Goal: Information Seeking & Learning: Learn about a topic

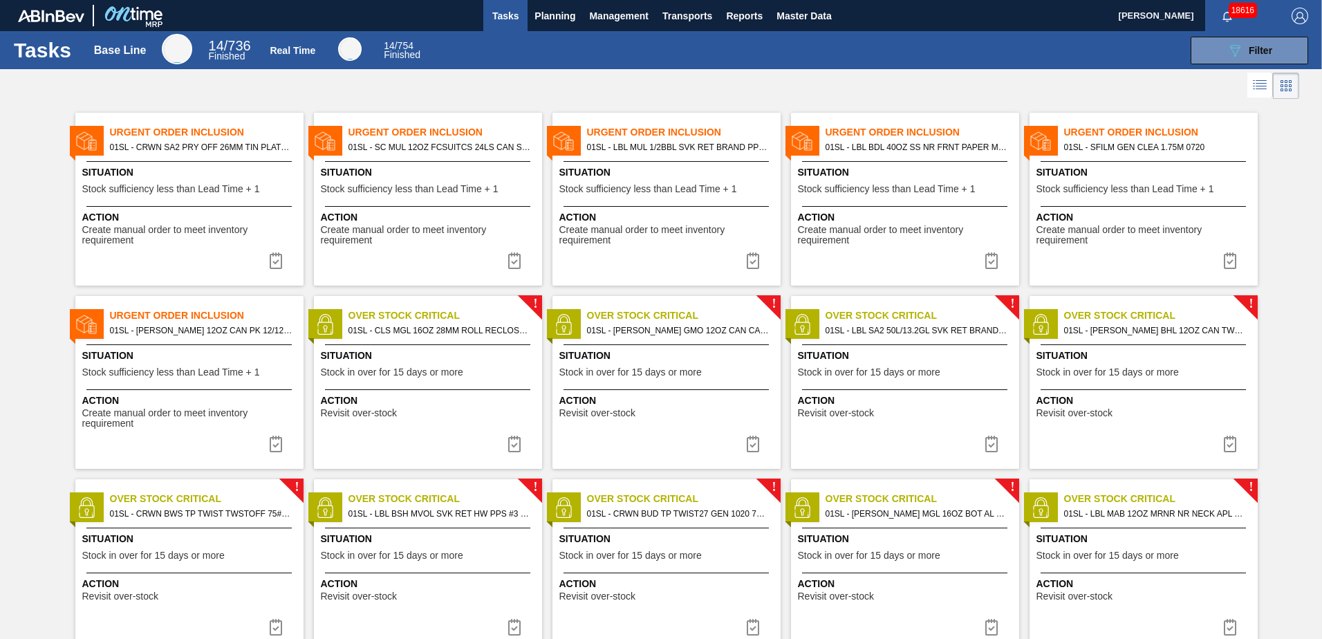
click at [675, 131] on span "Urgent Order Inclusion" at bounding box center [684, 132] width 194 height 15
checkbox input "true"
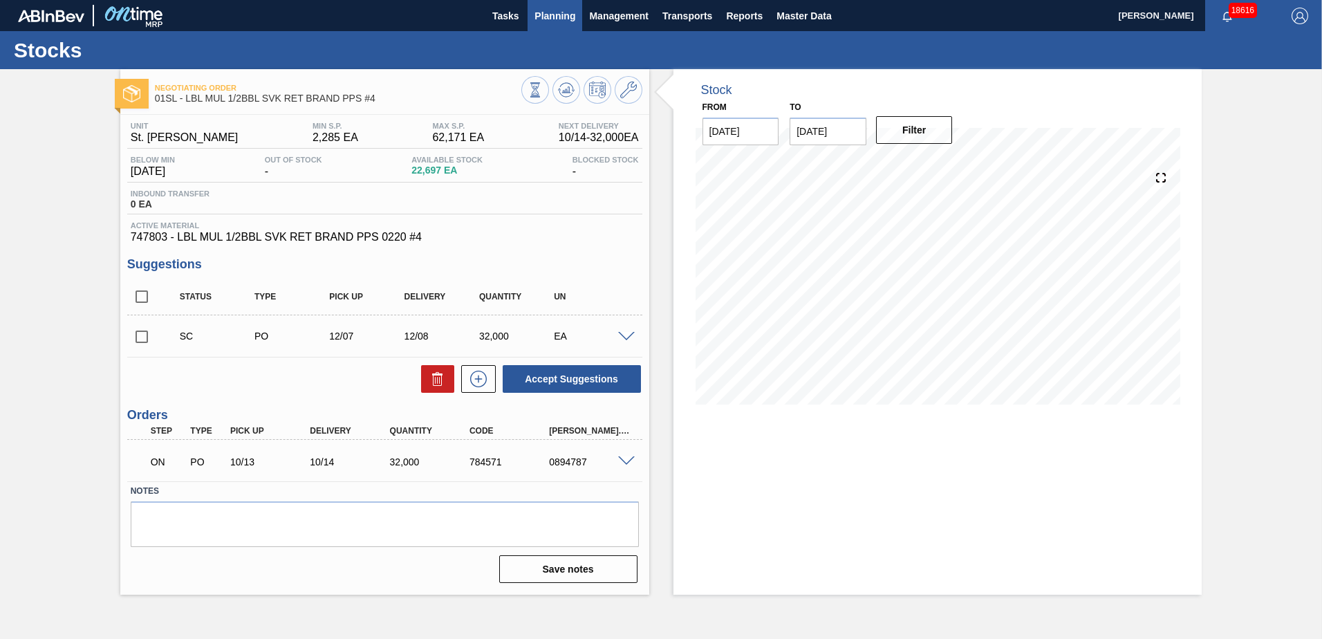
click at [570, 12] on span "Planning" at bounding box center [554, 16] width 41 height 17
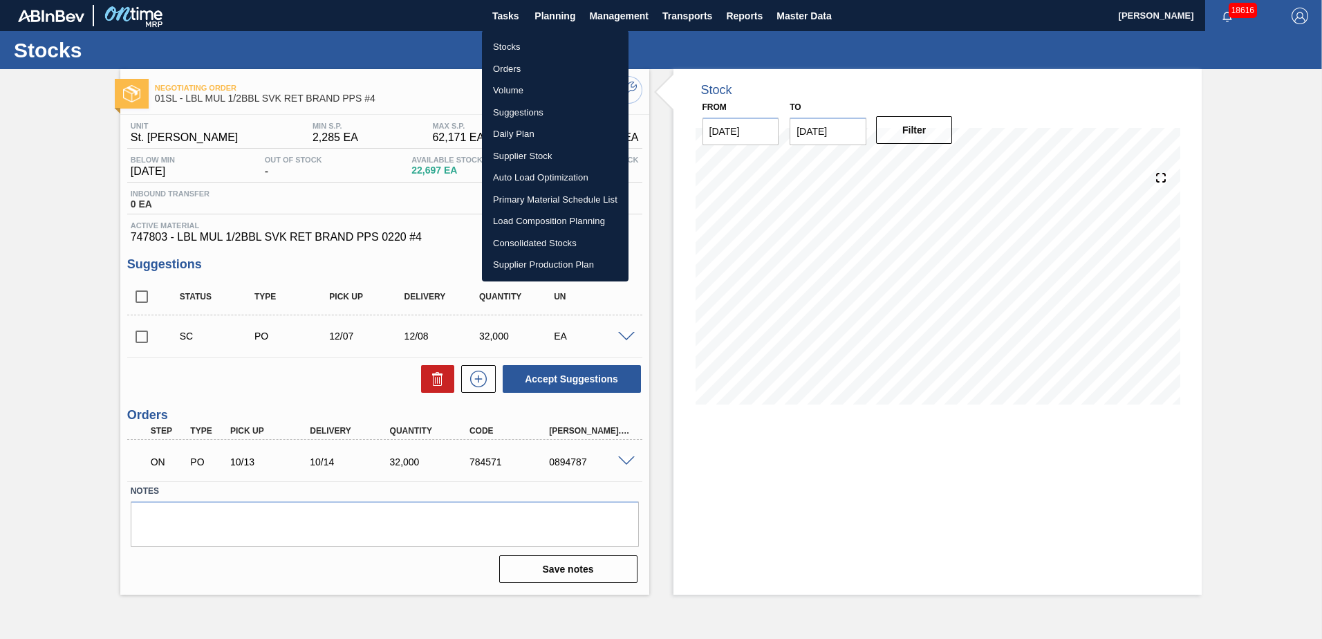
click at [532, 41] on li "Stocks" at bounding box center [555, 47] width 147 height 22
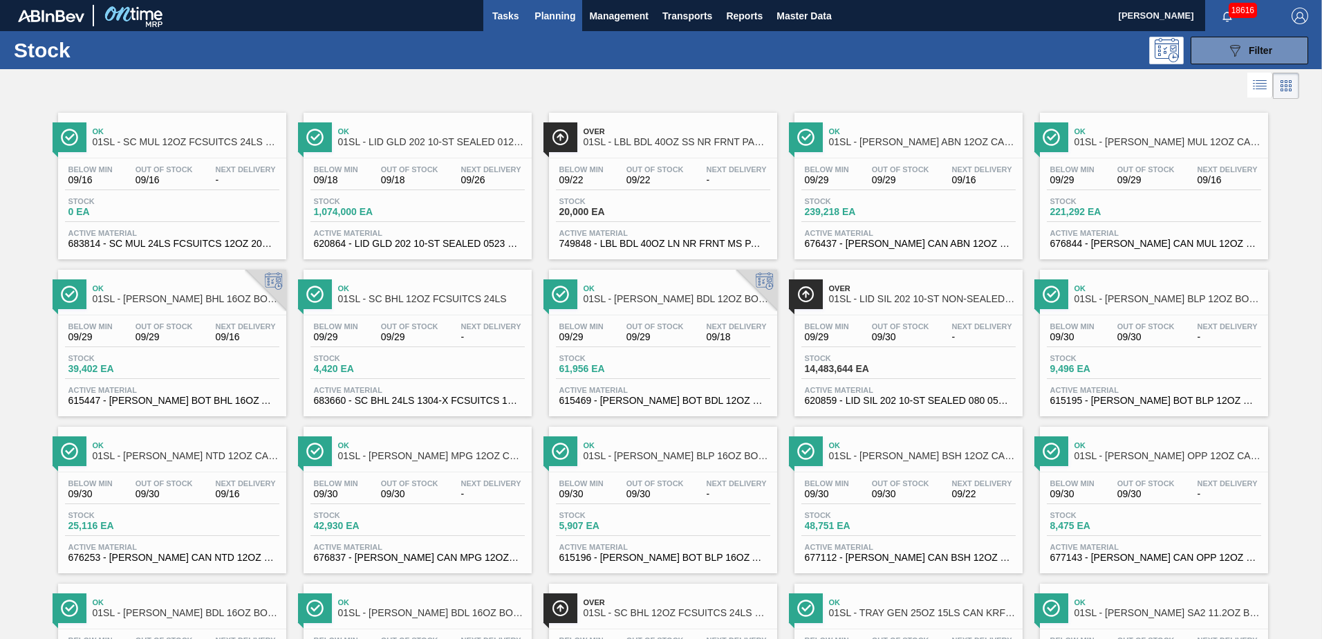
click at [512, 12] on span "Tasks" at bounding box center [505, 16] width 30 height 17
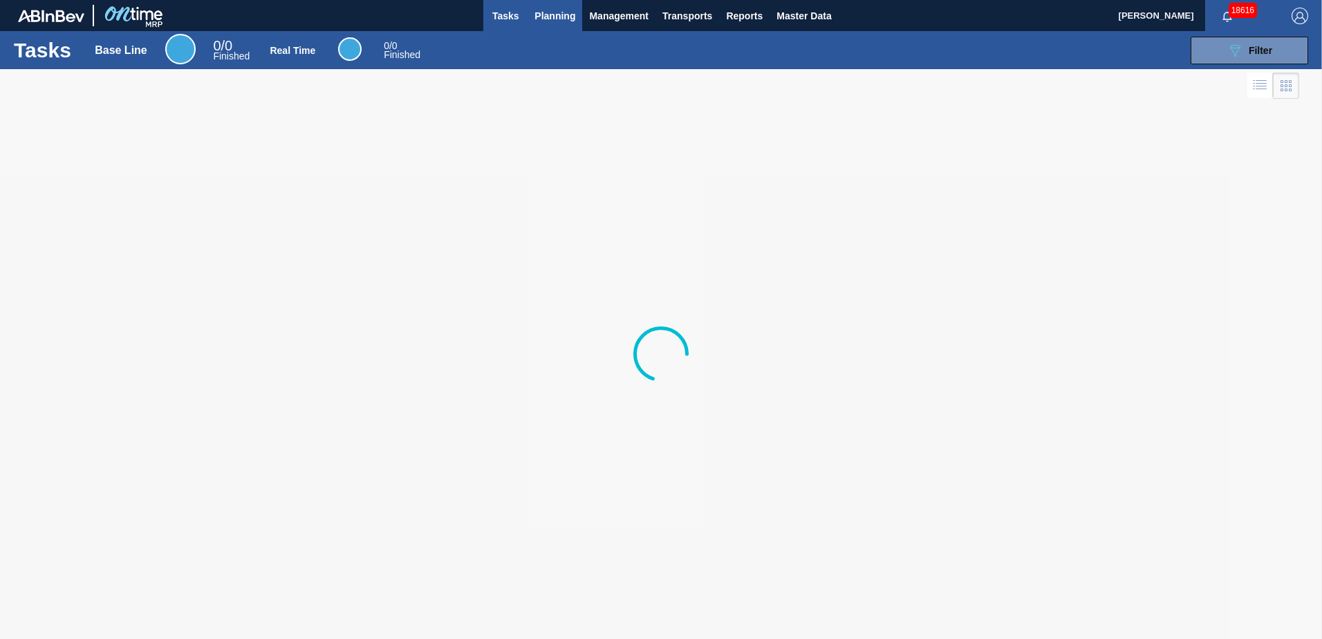
click at [539, 17] on span "Planning" at bounding box center [554, 16] width 41 height 17
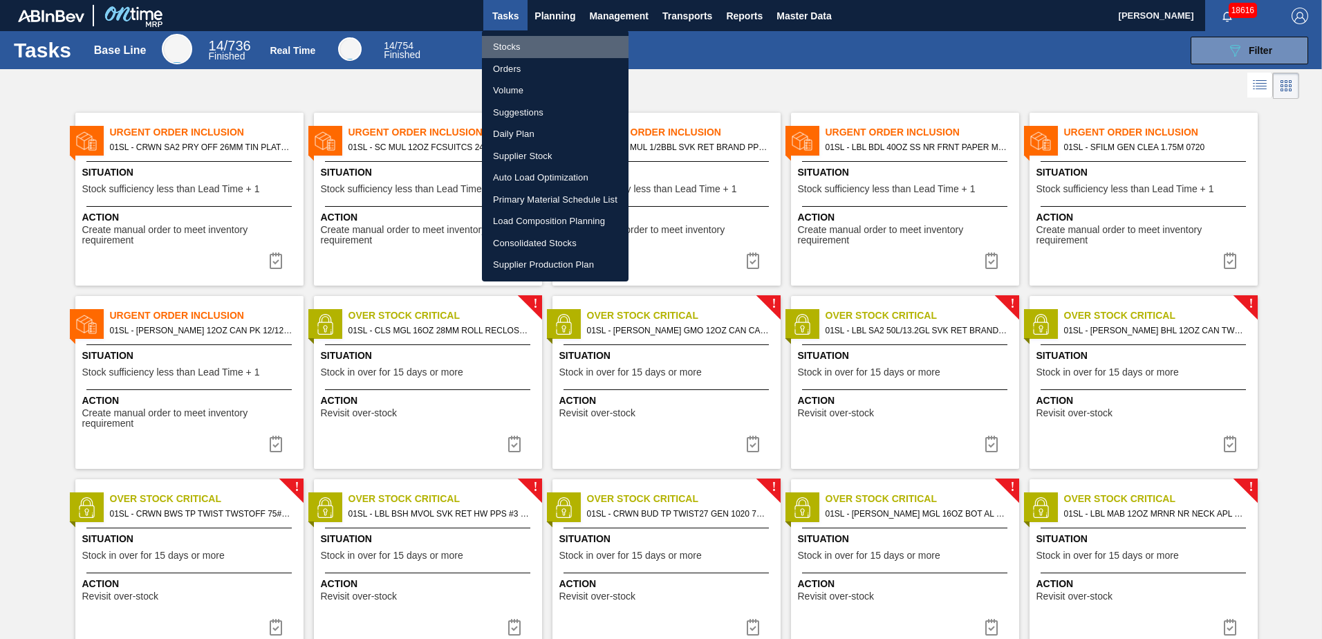
click at [517, 48] on li "Stocks" at bounding box center [555, 47] width 147 height 22
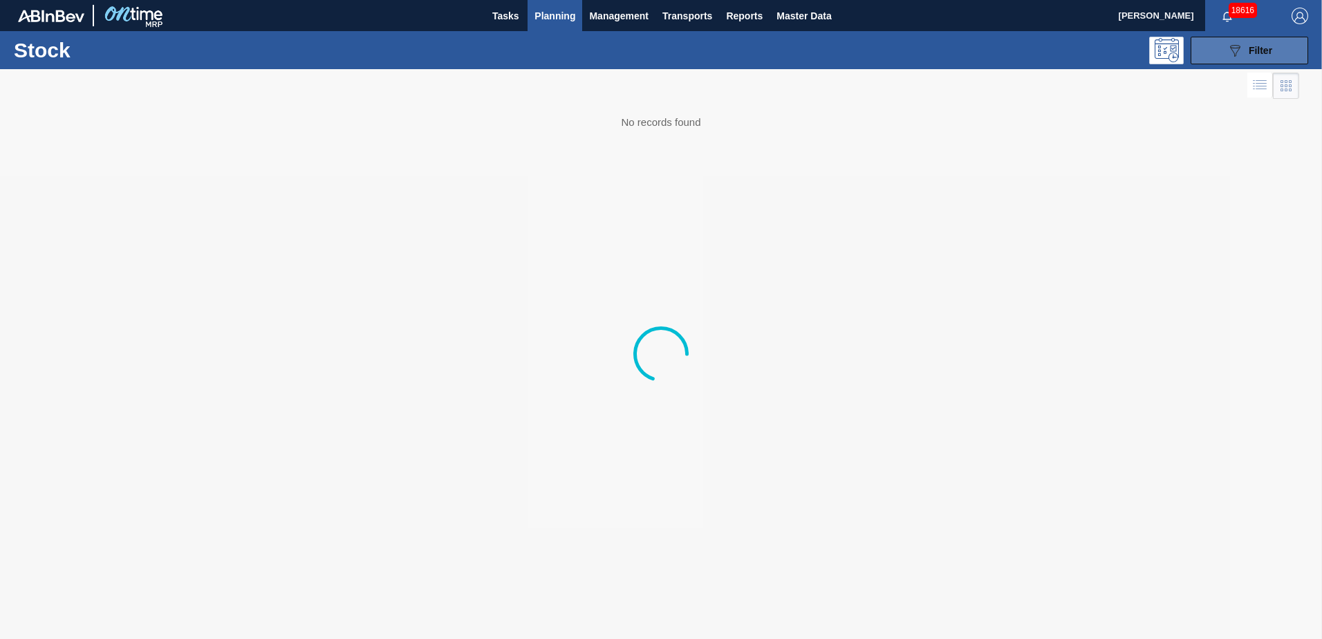
click at [1266, 44] on div "089F7B8B-B2A5-4AFE-B5C0-19BA573D28AC Filter" at bounding box center [1249, 50] width 46 height 17
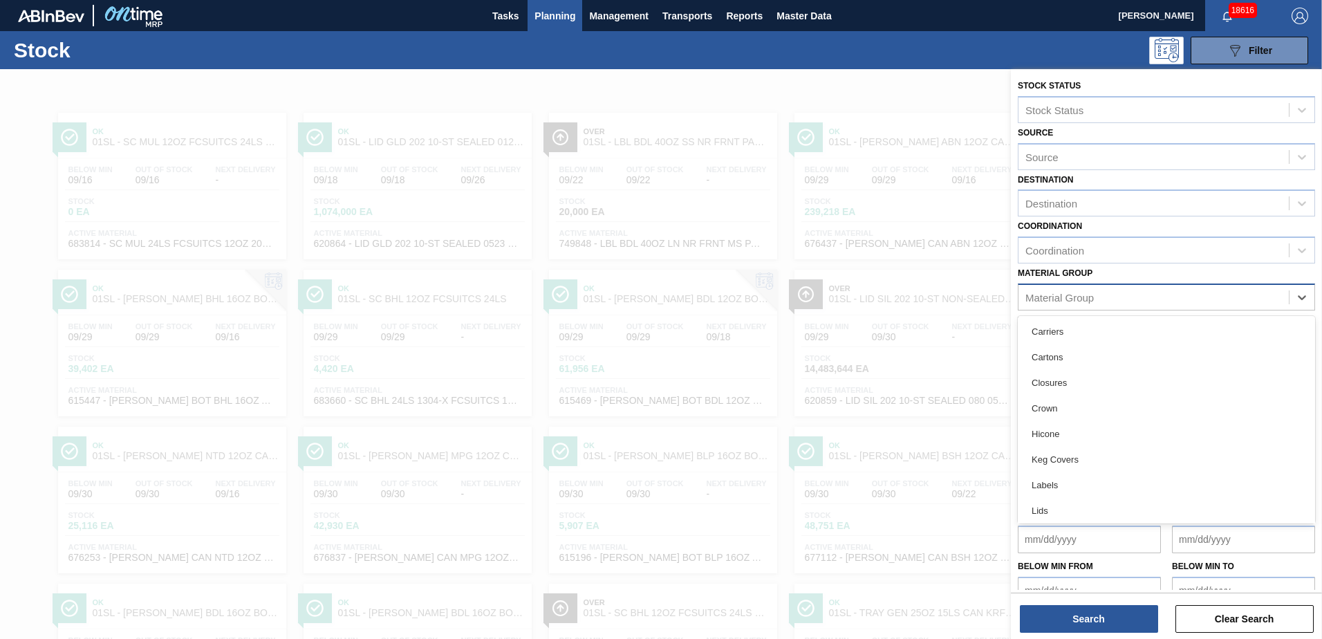
click at [1086, 303] on div "Material Group" at bounding box center [1153, 297] width 270 height 20
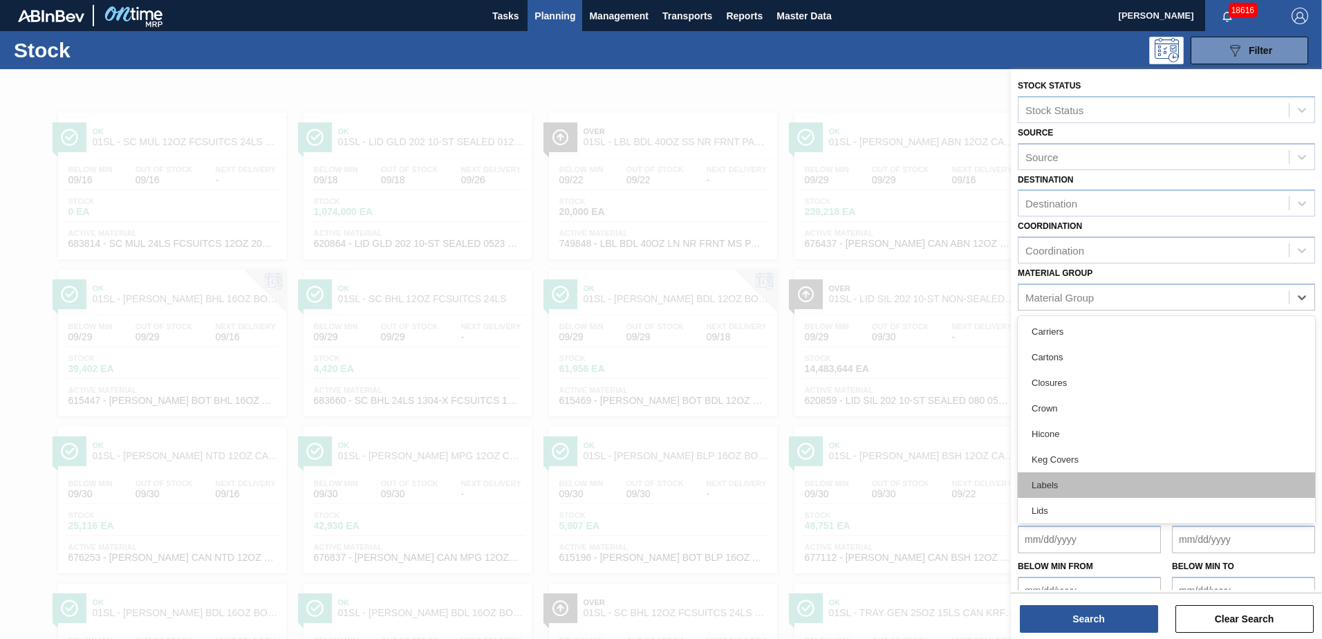
click at [1043, 482] on div "Labels" at bounding box center [1165, 485] width 297 height 26
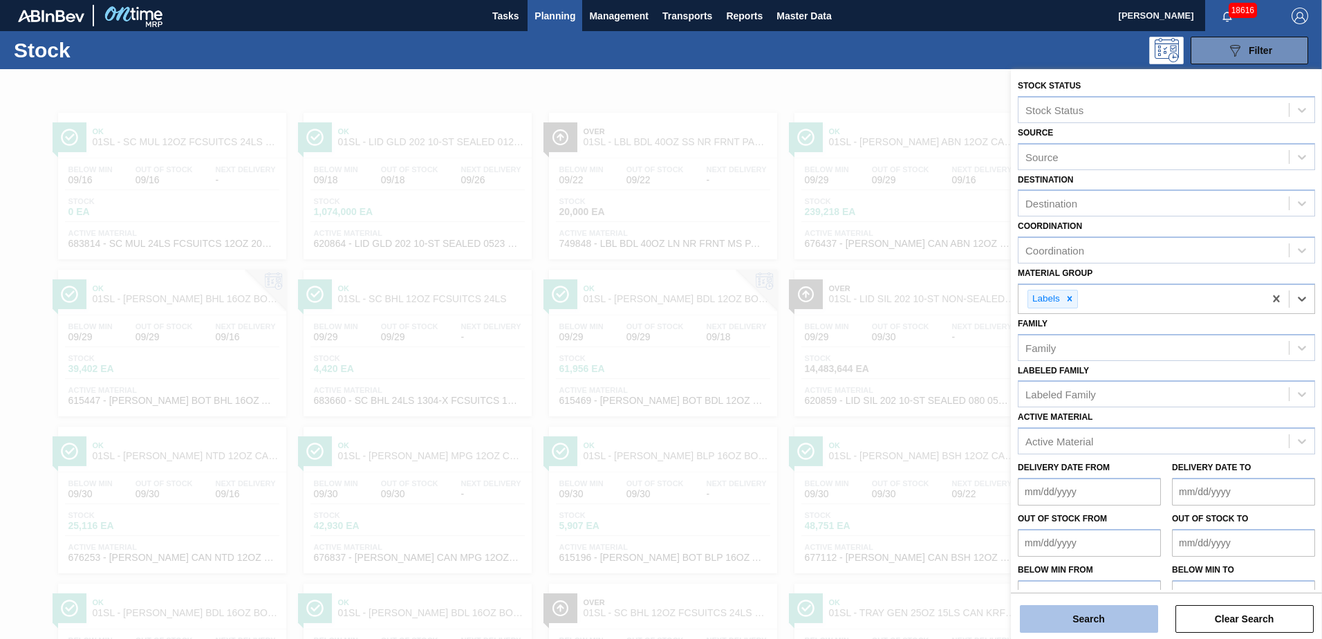
click at [1051, 618] on button "Search" at bounding box center [1089, 619] width 138 height 28
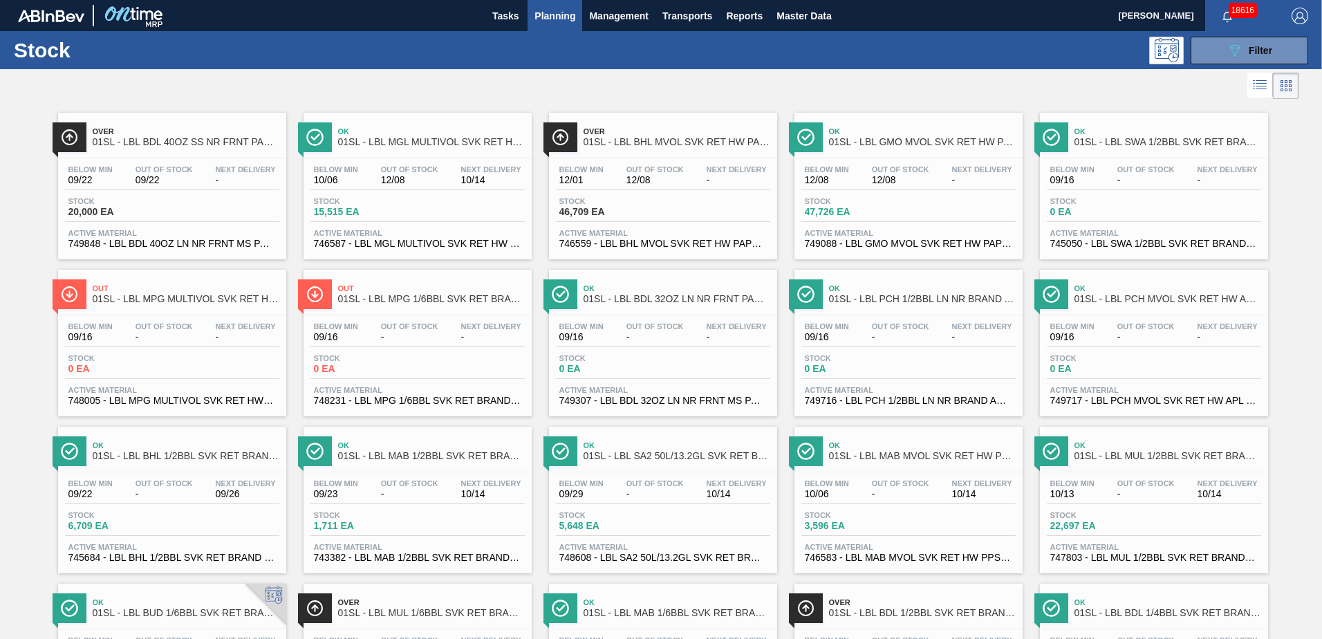
click at [1253, 88] on icon at bounding box center [1259, 85] width 17 height 17
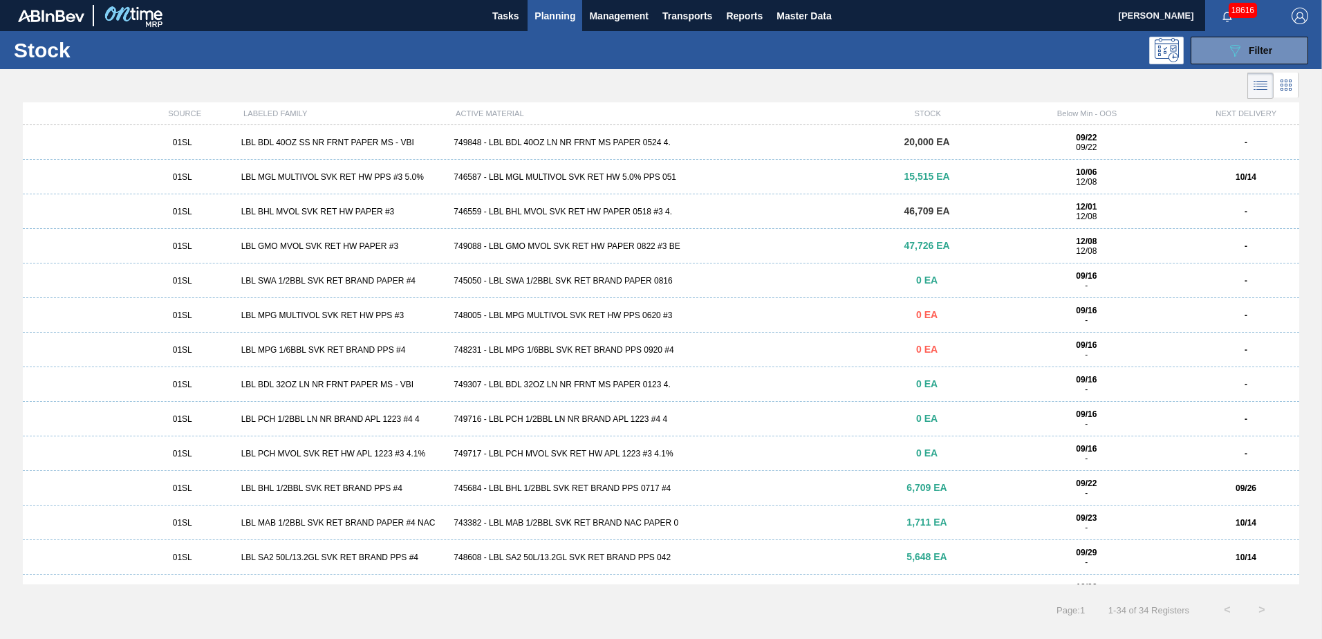
click at [280, 344] on div "01SL LBL MPG 1/6BBL SVK RET BRAND PPS #4 748231 - LBL MPG 1/6BBL SVK RET BRAND …" at bounding box center [661, 349] width 1276 height 35
click at [391, 281] on div "LBL SWA 1/2BBL SVK RET BRAND PAPER #4" at bounding box center [342, 281] width 213 height 10
click at [490, 311] on div "748005 - LBL MPG MULTIVOL SVK RET HW PPS 0620 #3" at bounding box center [660, 315] width 425 height 10
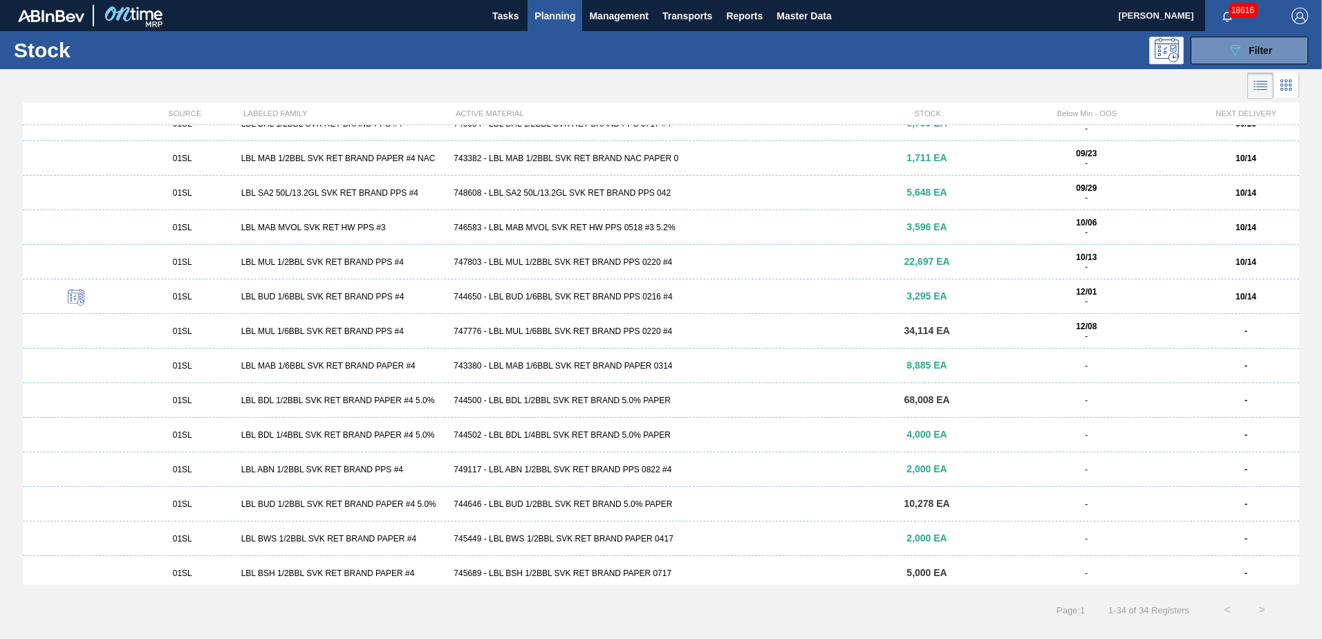
scroll to position [301, 0]
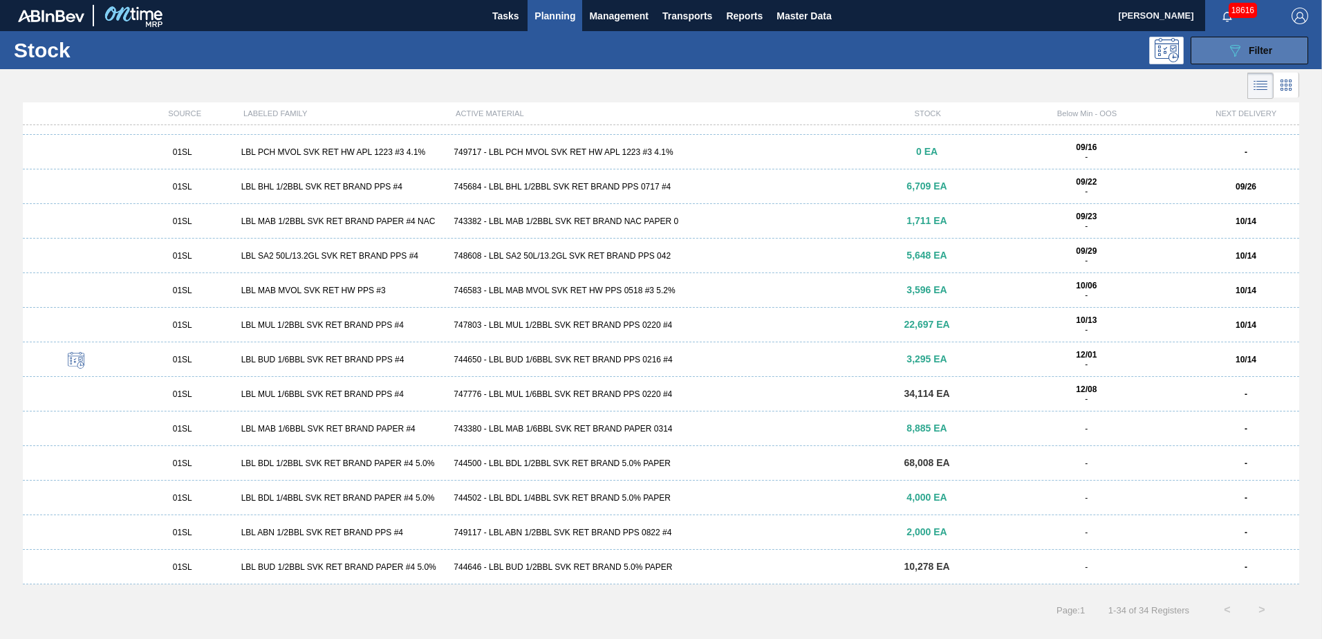
click at [1250, 54] on span "Filter" at bounding box center [1260, 50] width 24 height 11
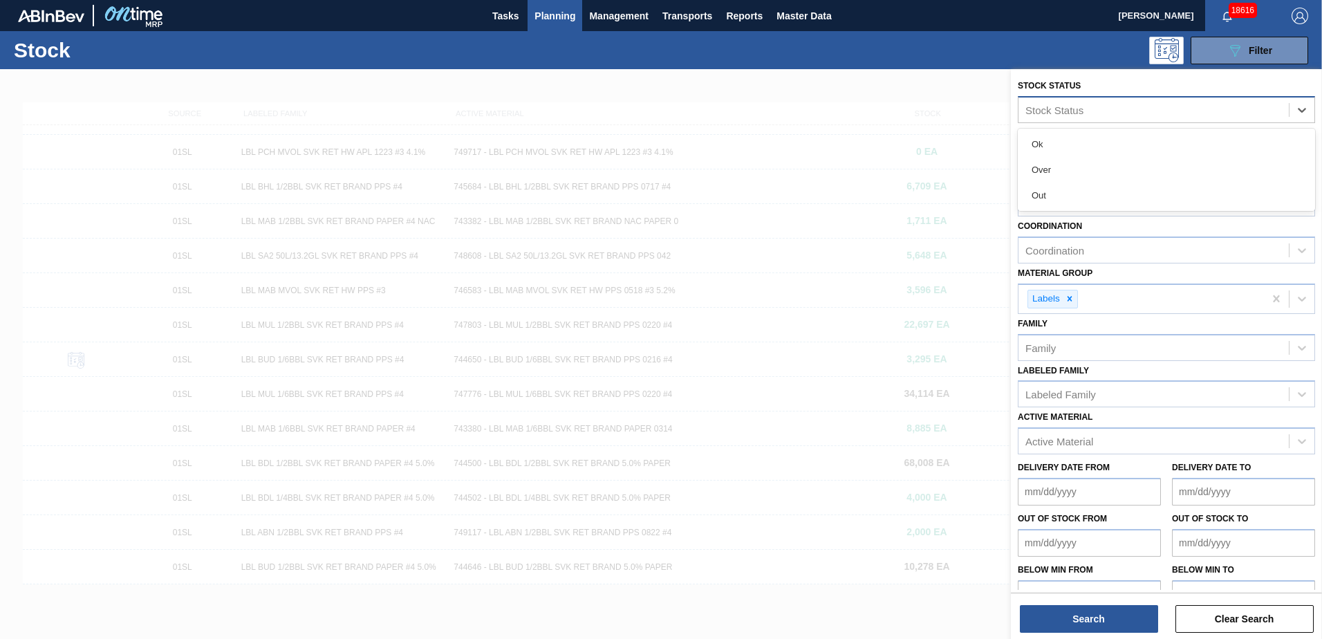
click at [1056, 113] on div "Stock Status" at bounding box center [1054, 110] width 58 height 12
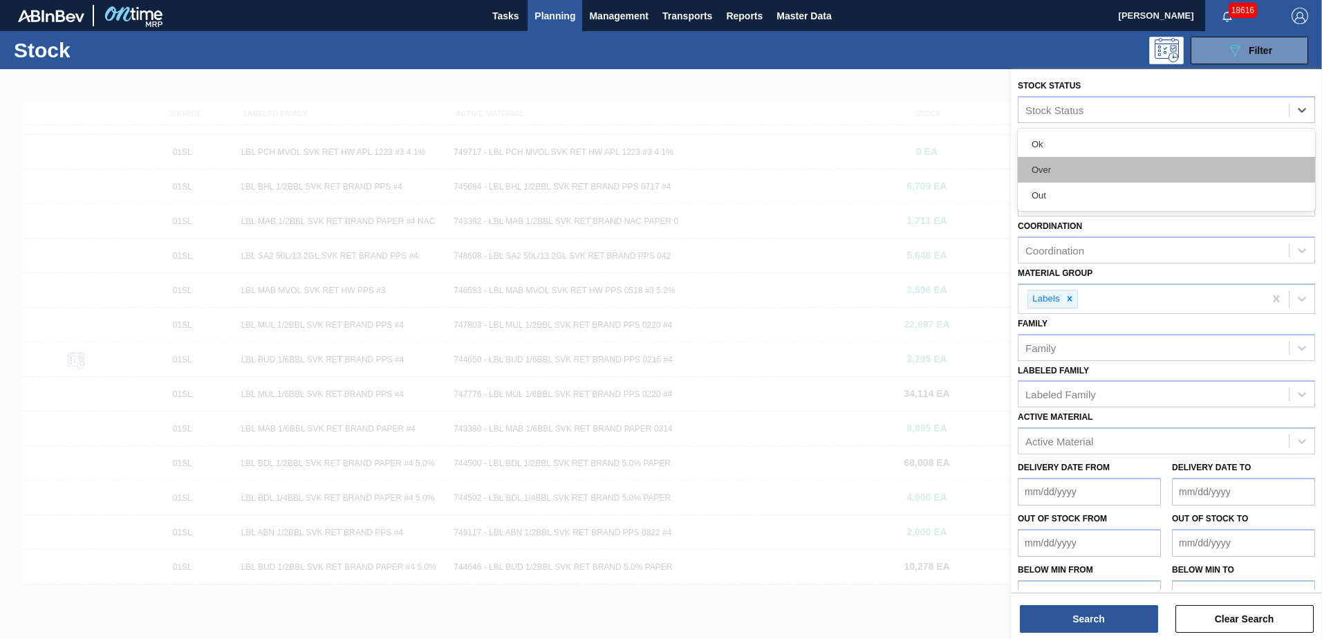
click at [1058, 173] on div "Over" at bounding box center [1165, 170] width 297 height 26
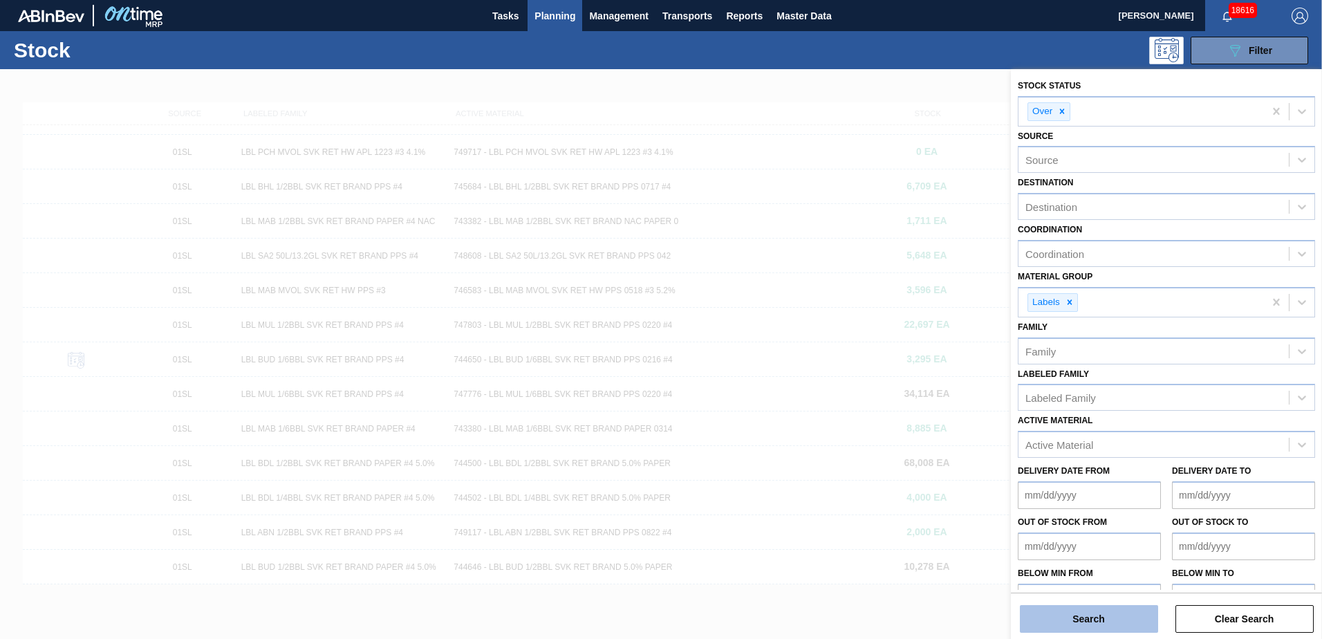
click at [1039, 619] on button "Search" at bounding box center [1089, 619] width 138 height 28
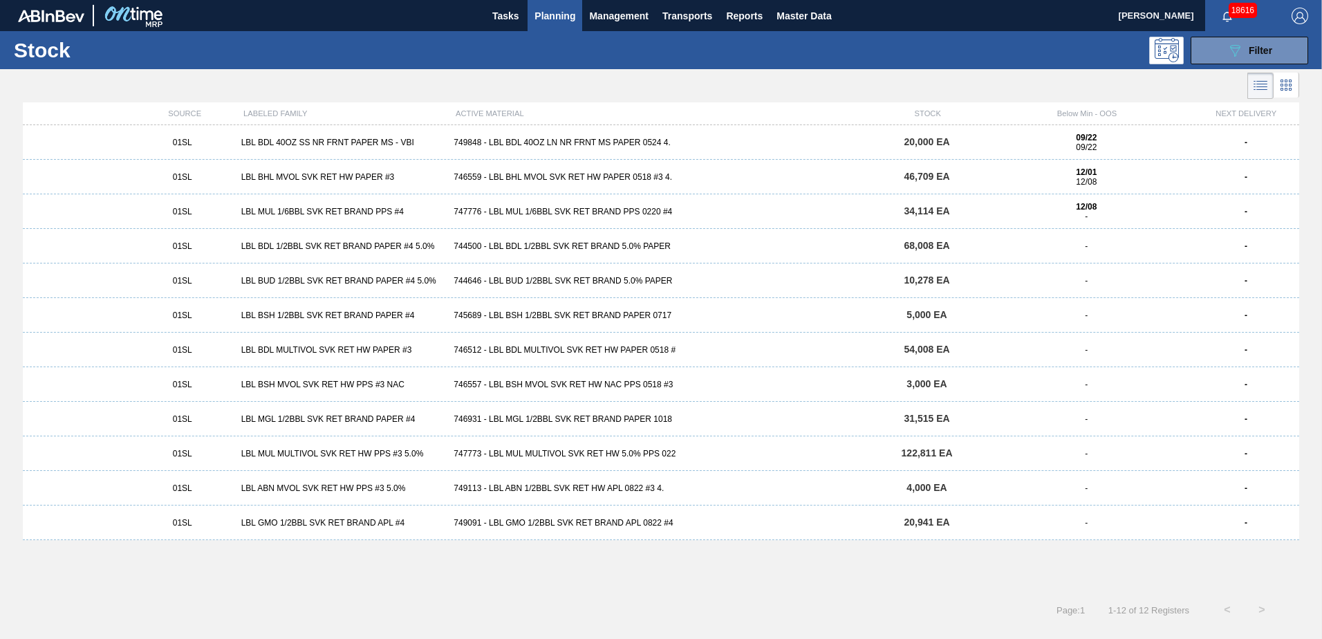
click at [573, 449] on div "747773 - LBL MUL MULTIVOL SVK RET HW 5.0% PPS 022" at bounding box center [660, 454] width 425 height 10
click at [535, 524] on div "749091 - LBL GMO 1/2BBL SVK RET BRAND APL 0822 #4" at bounding box center [660, 523] width 425 height 10
click at [919, 175] on span "46,709 EA" at bounding box center [926, 176] width 46 height 11
click at [532, 348] on div "746512 - LBL BDL MULTIVOL SVK RET HW PAPER 0518 #" at bounding box center [660, 350] width 425 height 10
click at [512, 417] on div "746931 - LBL MGL 1/2BBL SVK RET BRAND PAPER 1018" at bounding box center [660, 419] width 425 height 10
